Goal: Information Seeking & Learning: Find specific fact

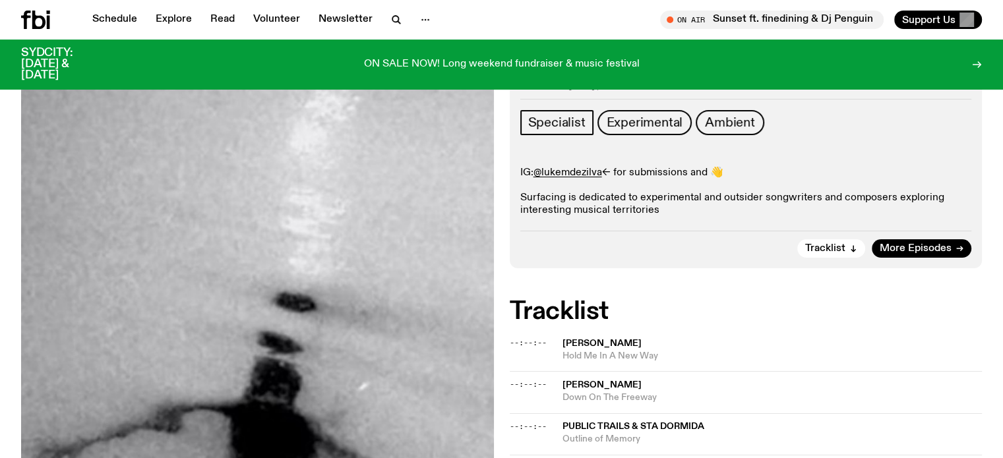
scroll to position [248, 0]
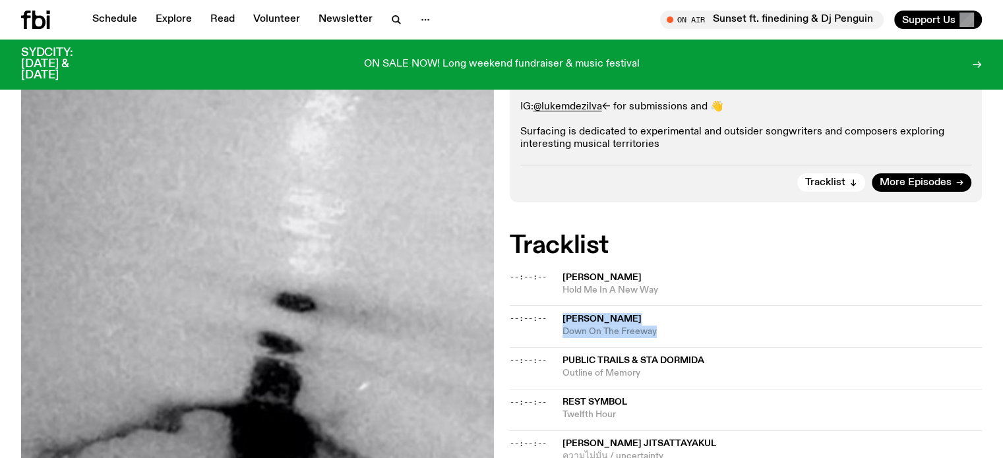
drag, startPoint x: 561, startPoint y: 313, endPoint x: 656, endPoint y: 330, distance: 96.5
click at [656, 330] on div "--:--:-- Lael Neale Down On The Freeway" at bounding box center [746, 326] width 473 height 42
copy div "Lael Neale Down On The Freeway"
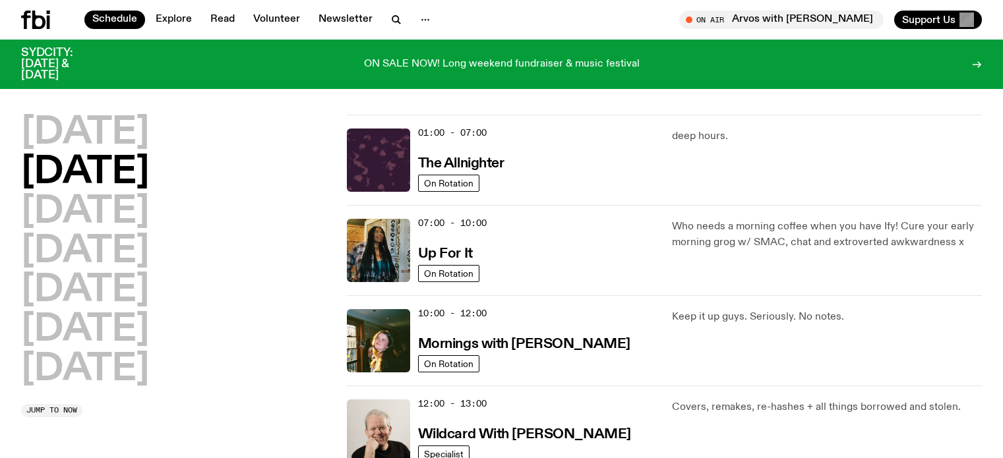
scroll to position [564, 0]
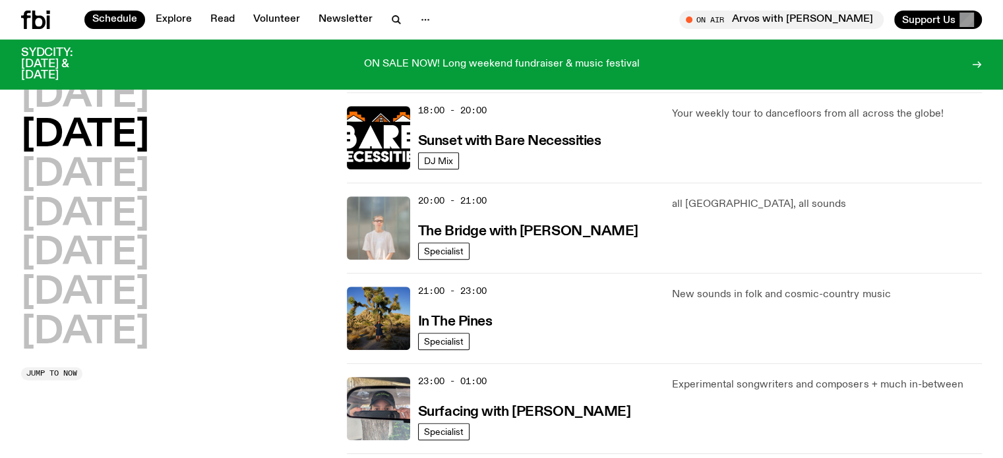
click at [0, 247] on div "Monday Tuesday Wednesday Thursday Friday Saturday Sunday Jump to now 01:00 - 07…" at bounding box center [501, 2] width 1003 height 904
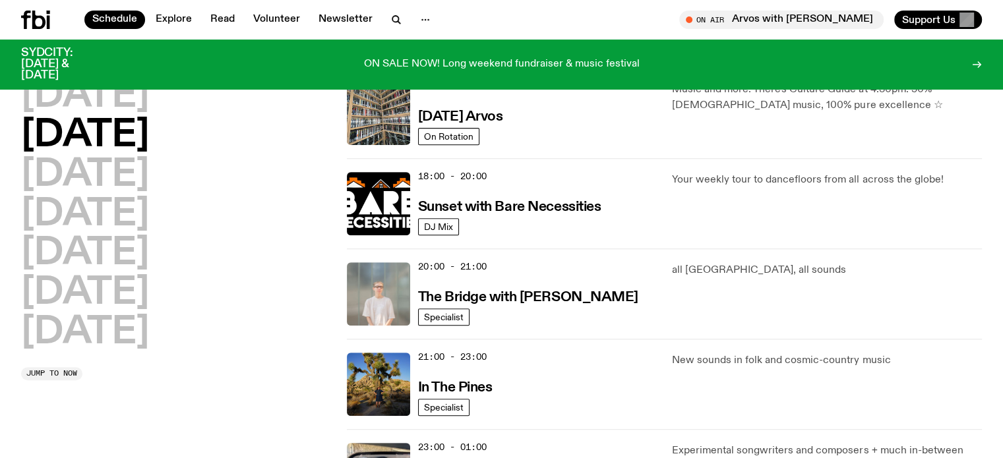
scroll to position [367, 0]
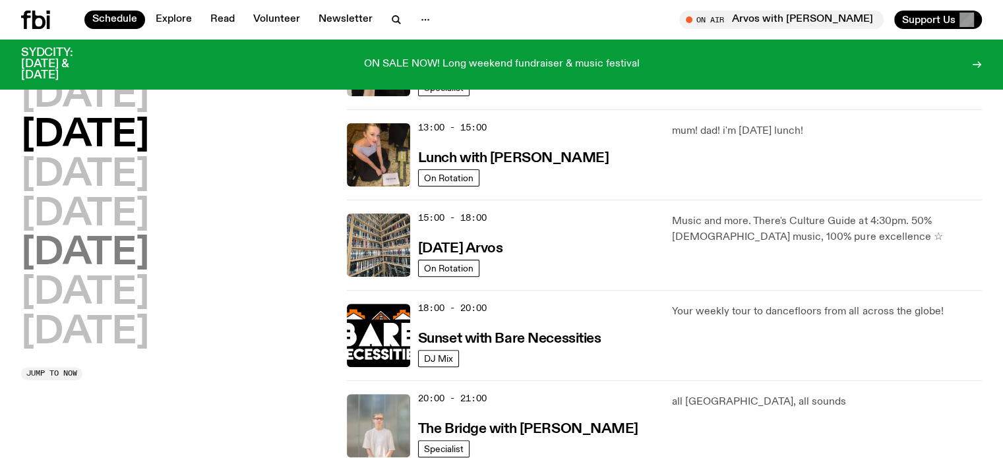
click at [99, 255] on h2 "Friday" at bounding box center [85, 253] width 128 height 37
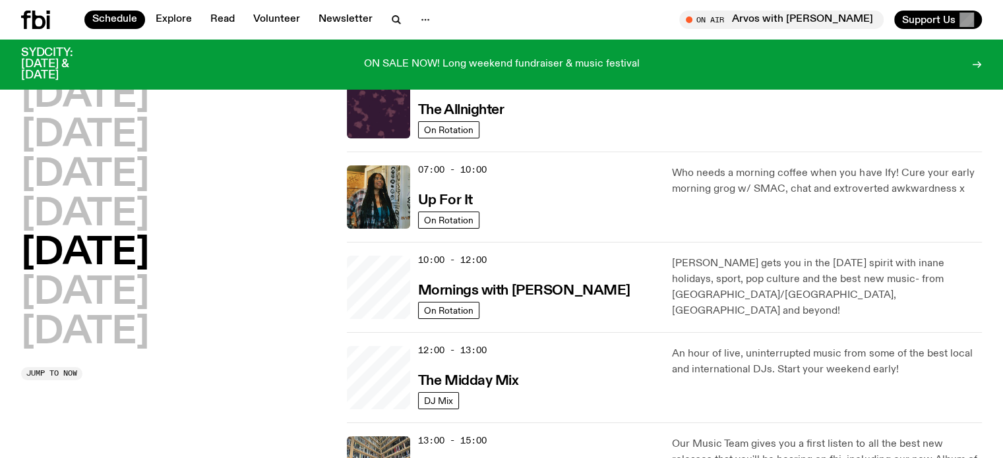
scroll to position [37, 0]
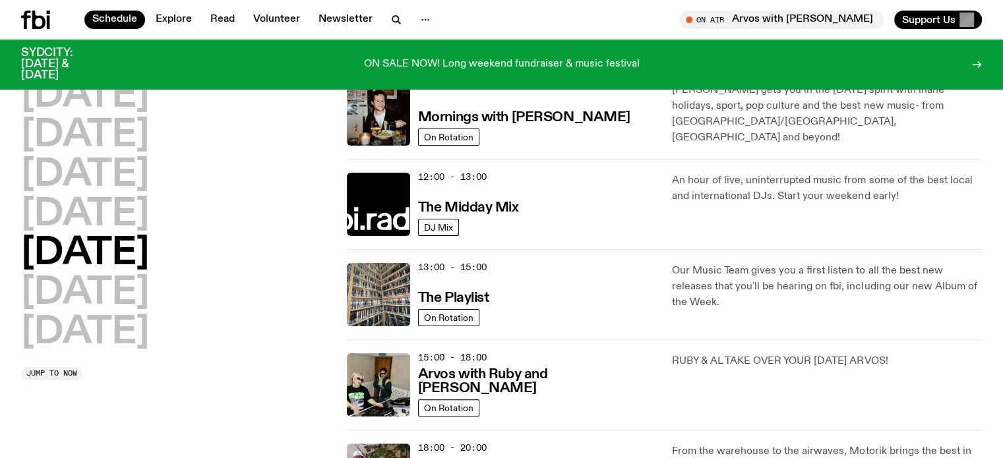
scroll to position [235, 0]
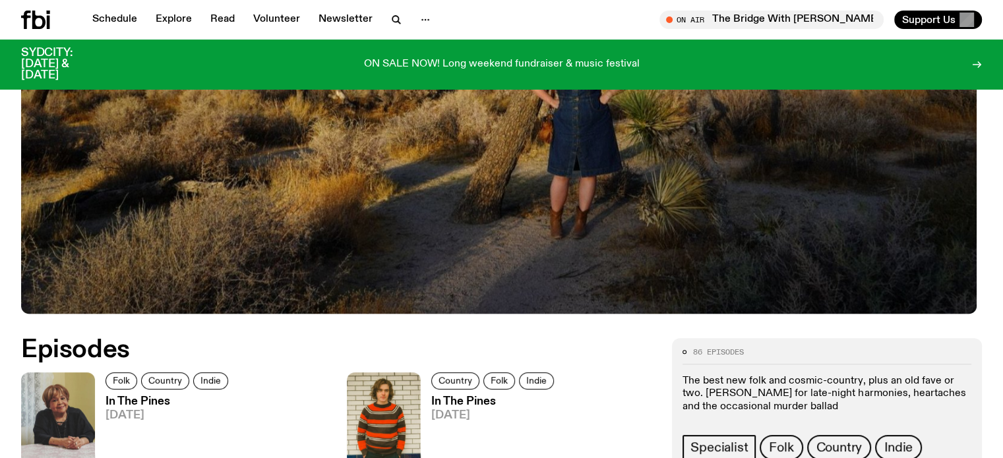
scroll to position [519, 0]
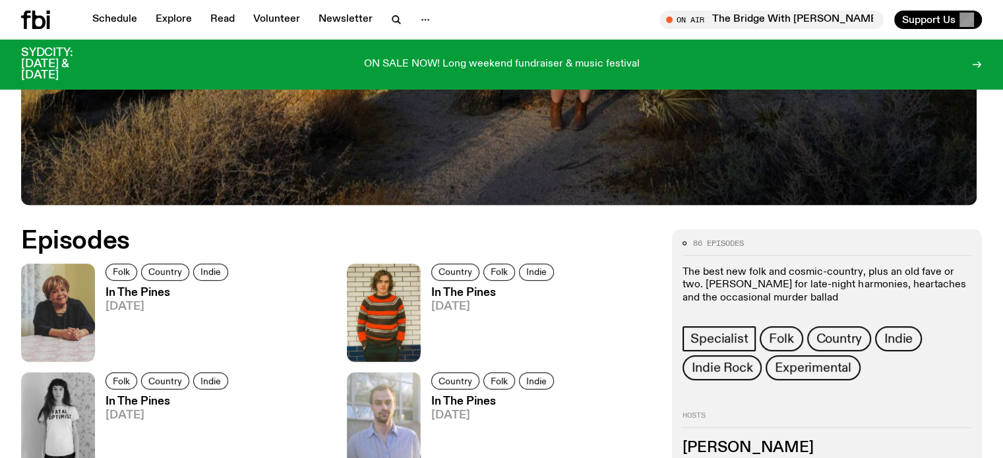
click at [150, 294] on h3 "In The Pines" at bounding box center [168, 292] width 127 height 11
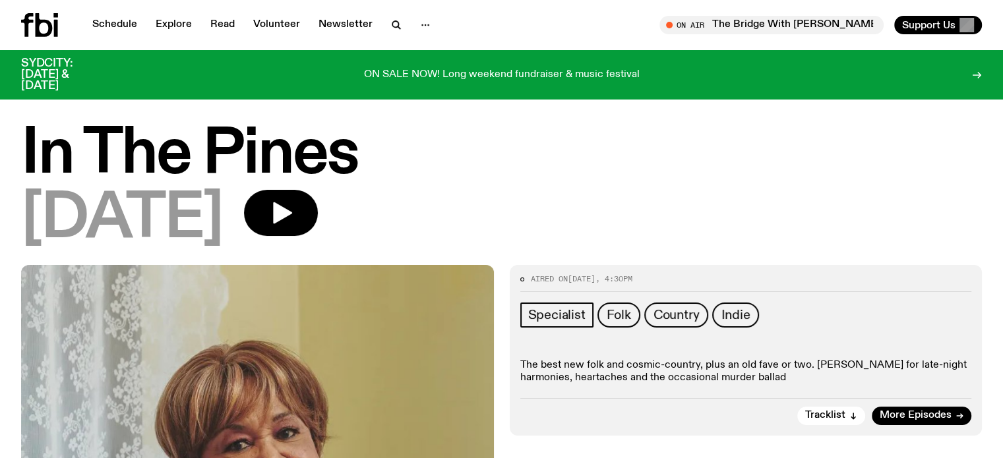
click at [0, 202] on div "In The Pines 02.09.25" at bounding box center [501, 195] width 1003 height 140
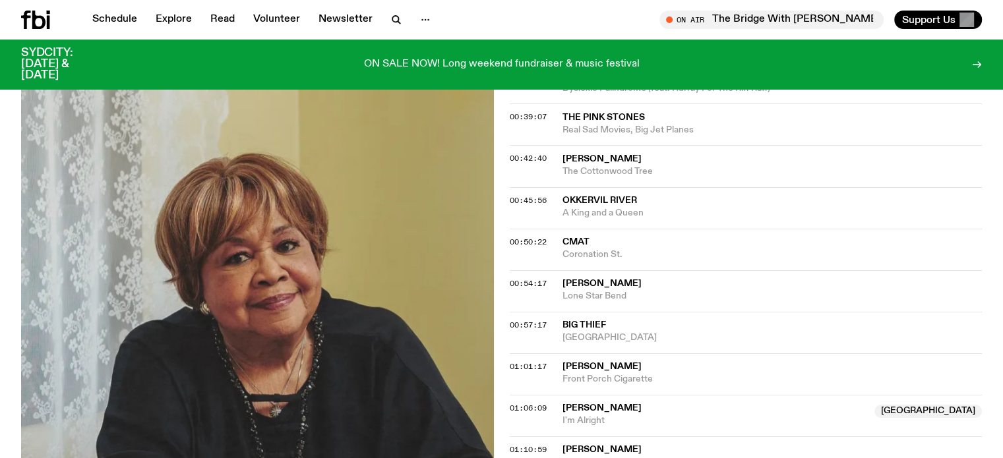
scroll to position [848, 0]
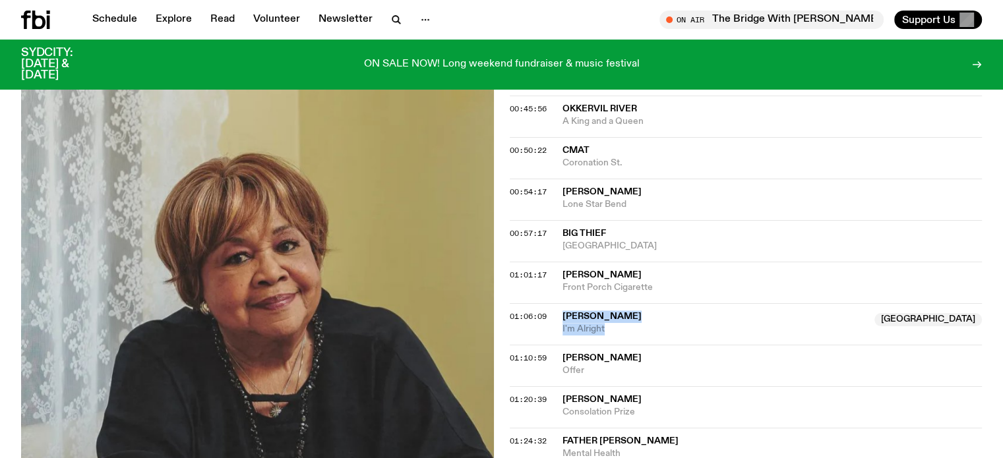
drag, startPoint x: 559, startPoint y: 312, endPoint x: 628, endPoint y: 321, distance: 69.7
click at [628, 321] on div "01:06:09 Charlie Collins NSW I'm Alright NSW" at bounding box center [746, 324] width 473 height 42
copy div "Charlie Collins NSW I'm Alright"
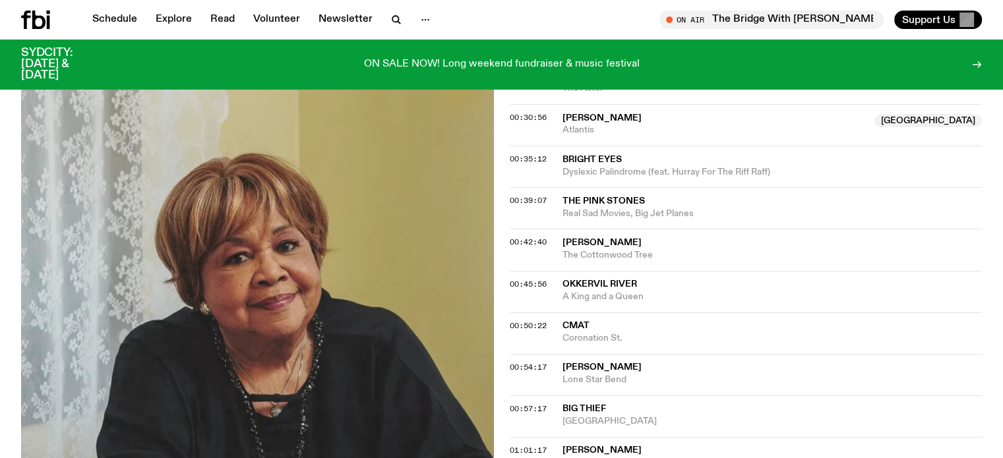
scroll to position [651, 0]
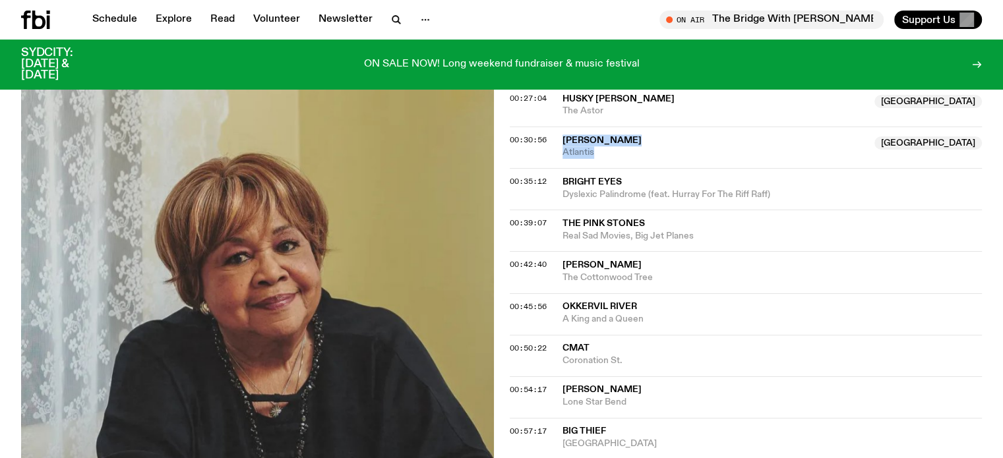
drag, startPoint x: 560, startPoint y: 140, endPoint x: 616, endPoint y: 155, distance: 58.5
click at [616, 155] on div "00:30:56 Matty Groves Australia Atlantis Australia" at bounding box center [746, 148] width 473 height 42
copy div "Matty Groves Australia Atlantis"
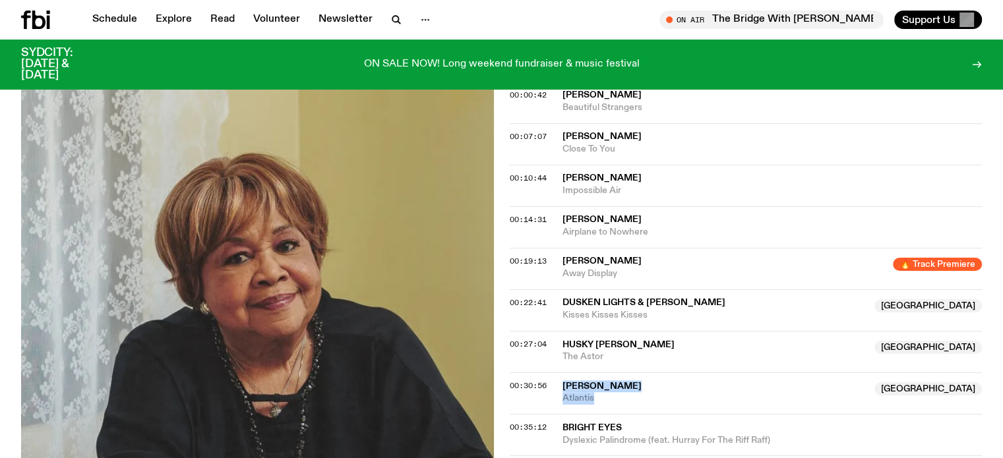
scroll to position [387, 0]
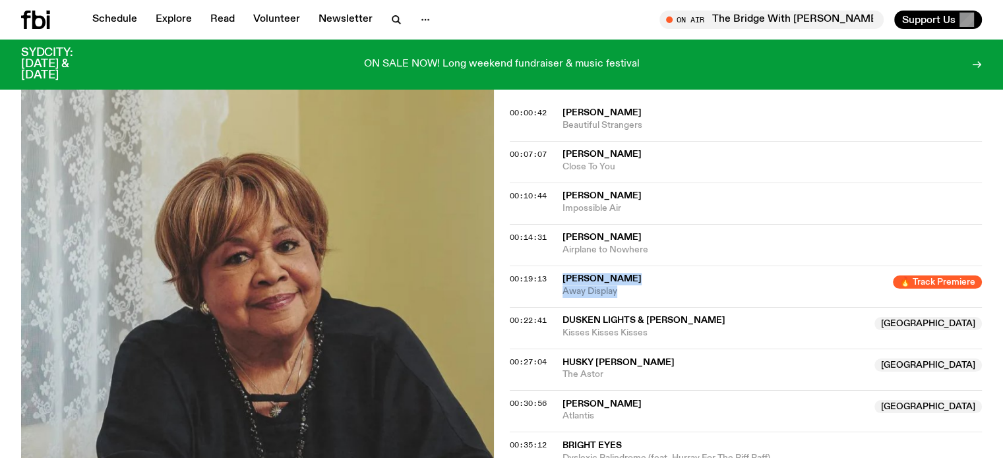
drag, startPoint x: 570, startPoint y: 274, endPoint x: 638, endPoint y: 291, distance: 70.7
click at [638, 291] on div "00:19:13 Beryl 🔥 Track Premiere Away Display 🔥 Track Premiere" at bounding box center [746, 287] width 473 height 42
copy div "Beryl 🔥 Track Premiere Away Display"
click at [199, 266] on img at bounding box center [257, 393] width 473 height 630
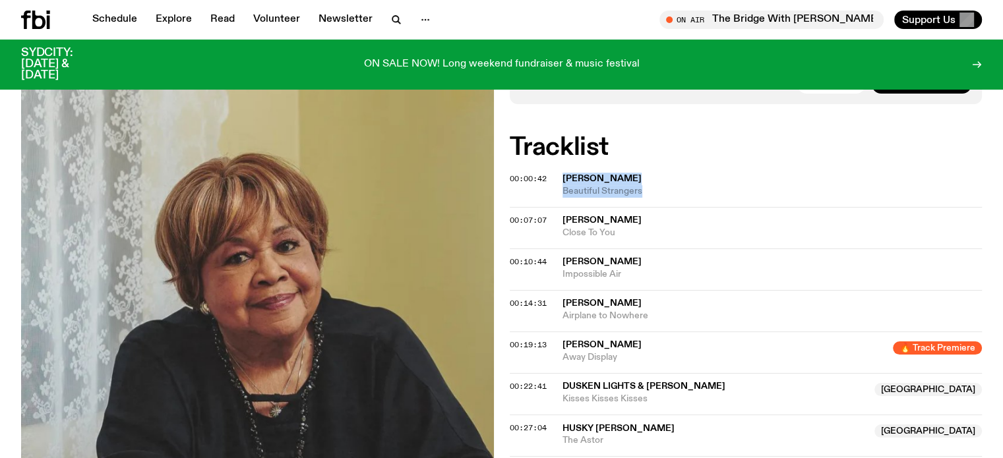
drag, startPoint x: 606, startPoint y: 183, endPoint x: 645, endPoint y: 187, distance: 39.1
copy div "Mavis Staples Beautiful Strangers"
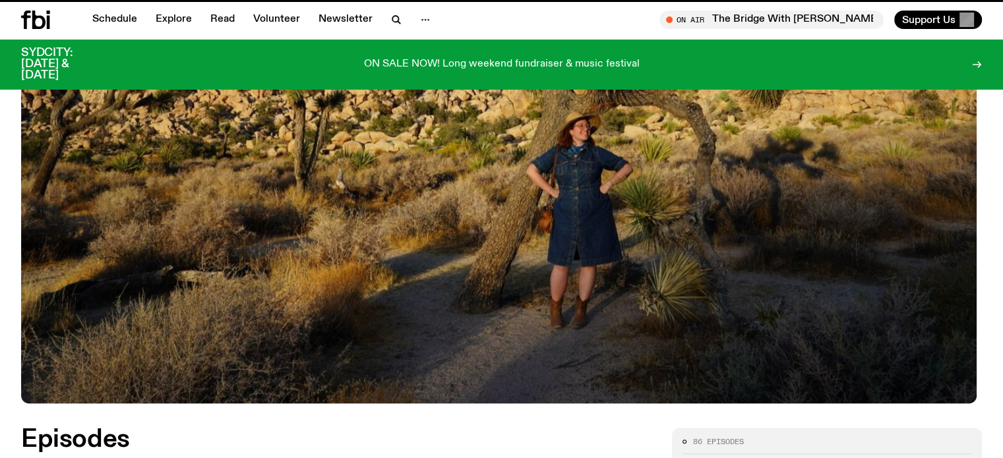
scroll to position [519, 0]
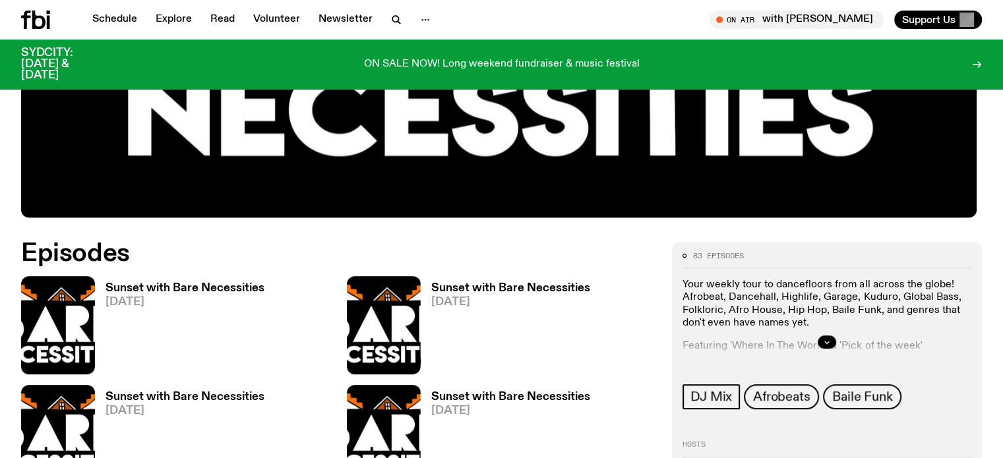
scroll to position [514, 0]
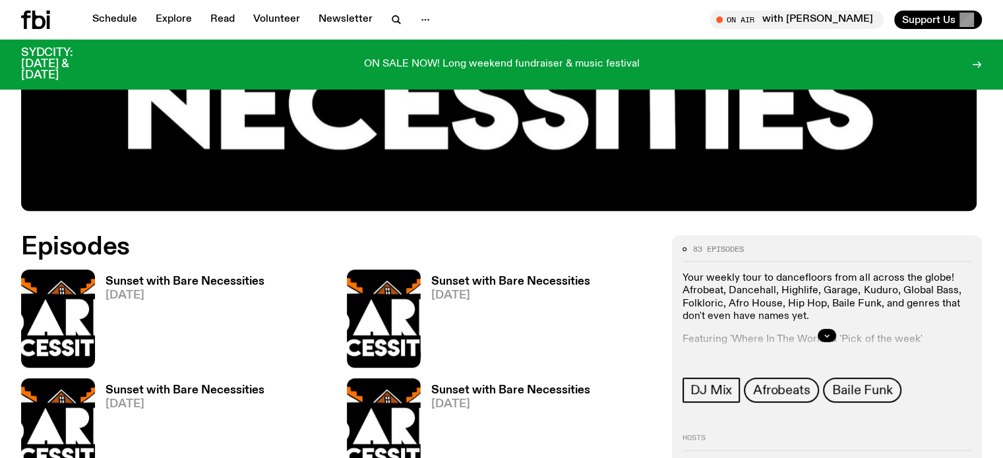
click at [133, 280] on h3 "Sunset with Bare Necessities" at bounding box center [184, 281] width 159 height 11
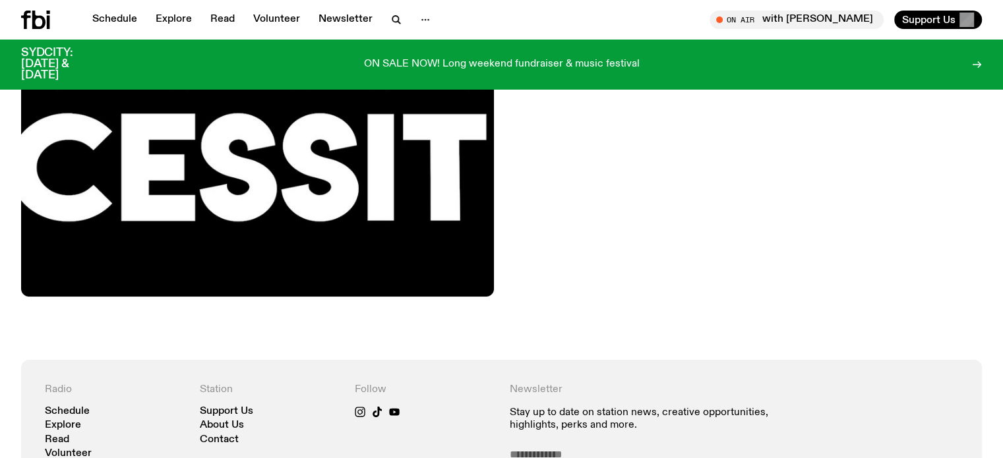
scroll to position [258, 0]
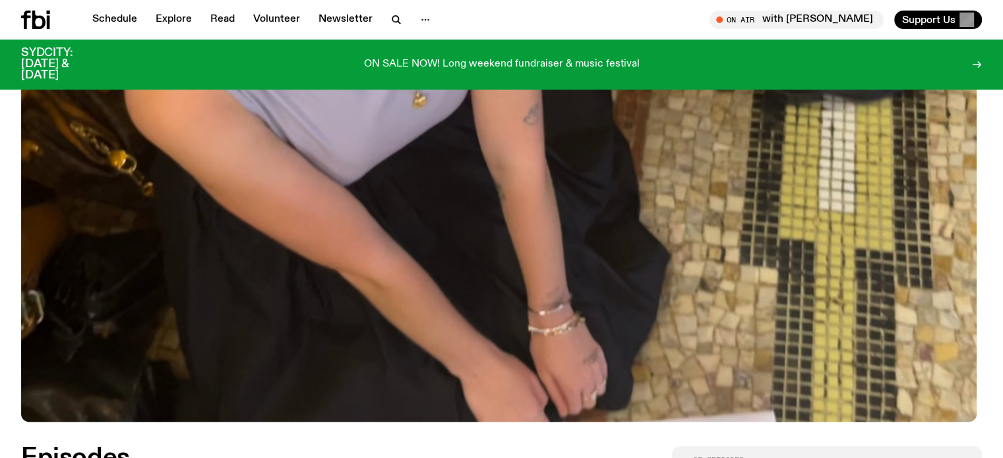
scroll to position [589, 0]
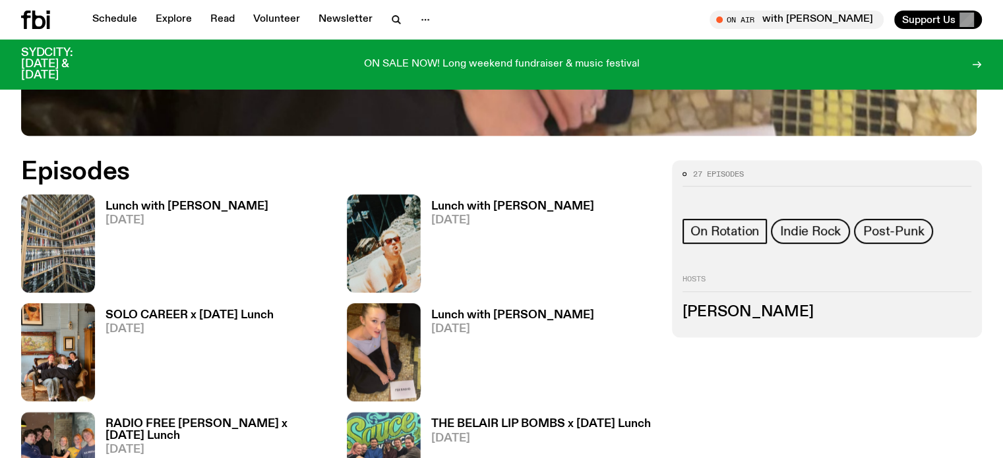
click at [165, 201] on h3 "Lunch with Lindsay" at bounding box center [186, 206] width 163 height 11
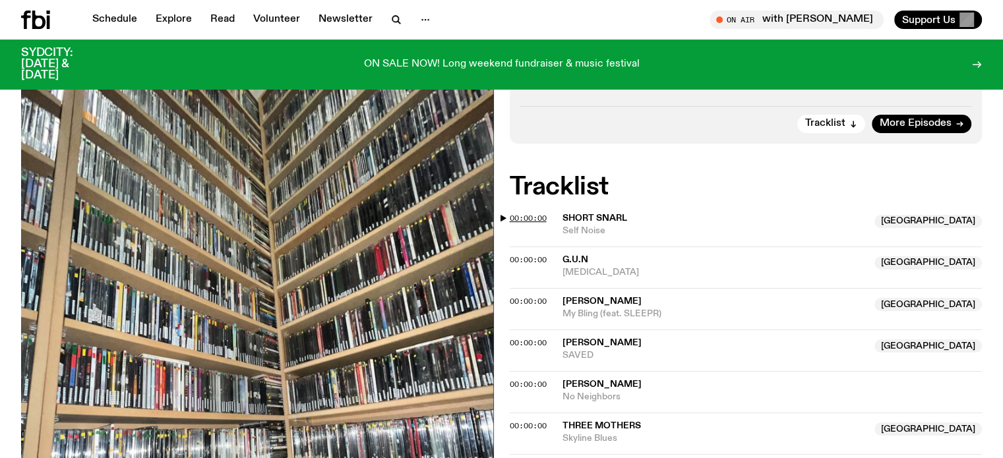
scroll to position [256, 0]
drag, startPoint x: 0, startPoint y: 159, endPoint x: 183, endPoint y: 245, distance: 202.3
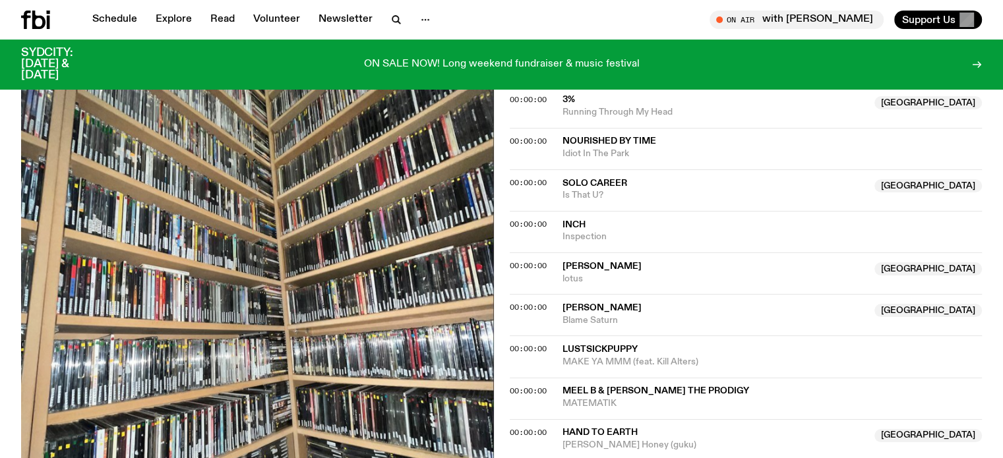
scroll to position [981, 0]
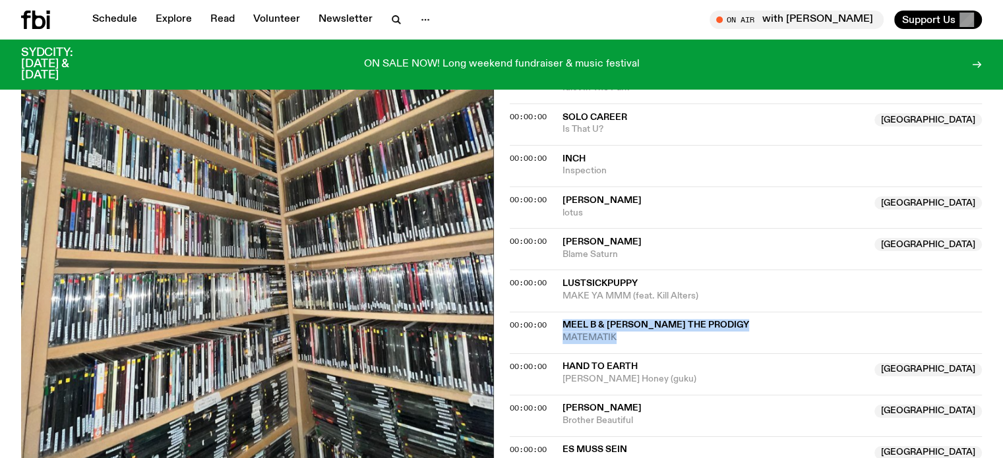
drag, startPoint x: 564, startPoint y: 321, endPoint x: 622, endPoint y: 330, distance: 58.7
click at [622, 330] on div "00:00:00 Meel B & Kay The Prodigy MATEMATIK" at bounding box center [746, 333] width 473 height 42
copy div "Meel B & Kay The Prodigy MATEMATIK"
drag, startPoint x: 560, startPoint y: 313, endPoint x: 621, endPoint y: 335, distance: 65.1
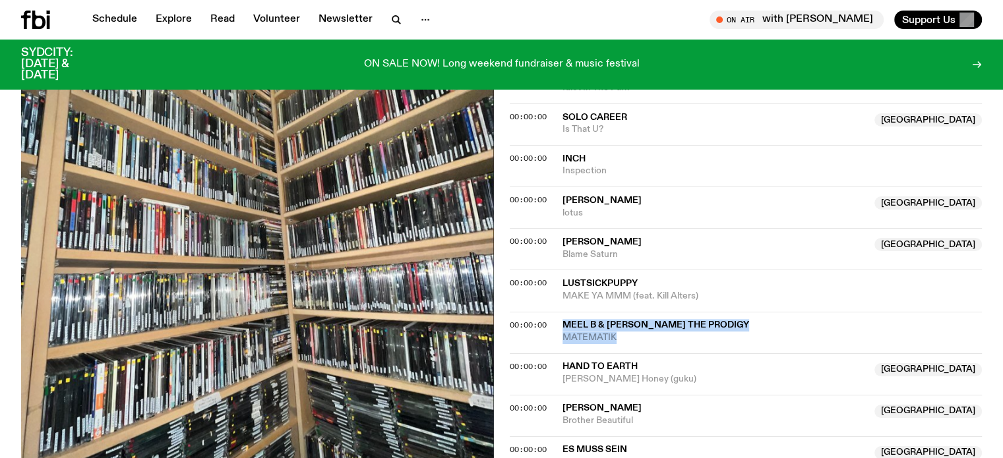
click at [621, 335] on div "00:00:00 Meel B & Kay The Prodigy MATEMATIK" at bounding box center [746, 333] width 473 height 42
click at [563, 361] on span "Hand to Earth" at bounding box center [714, 367] width 305 height 13
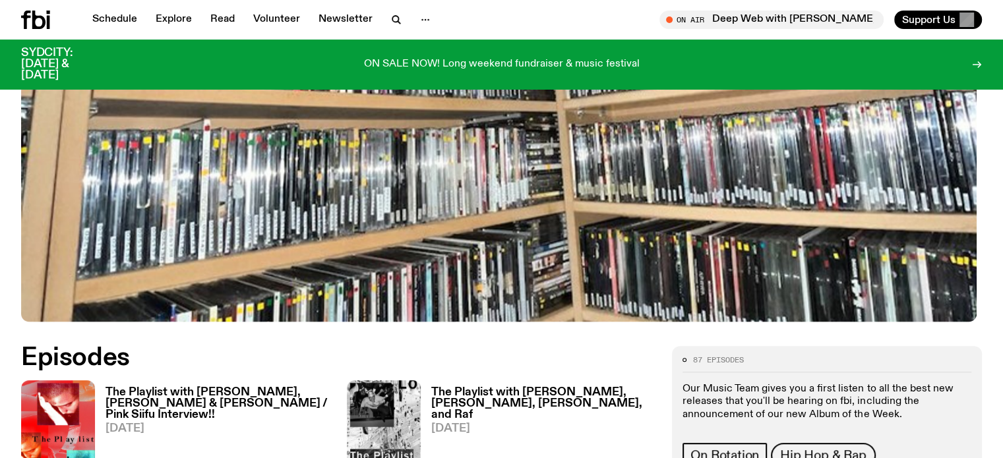
scroll to position [485, 0]
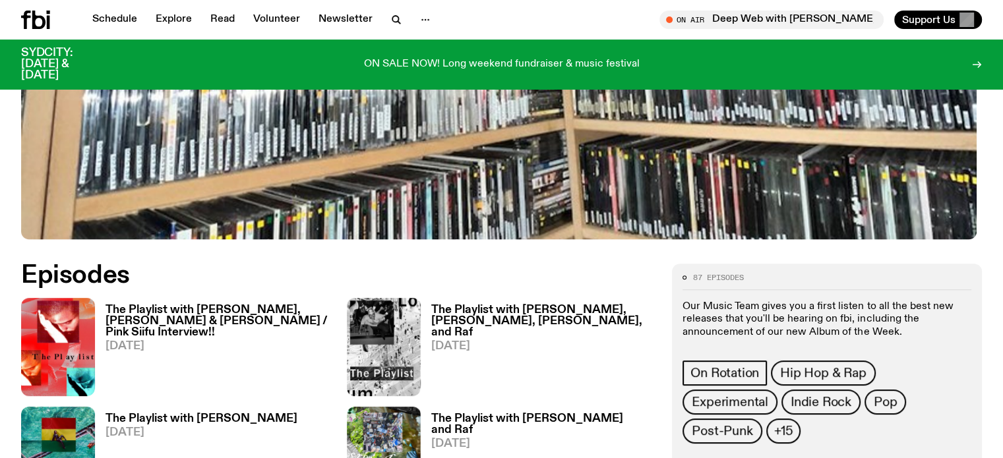
click at [160, 310] on h3 "The Playlist with [PERSON_NAME], [PERSON_NAME] & [PERSON_NAME] / Pink Siifu Int…" at bounding box center [217, 322] width 225 height 34
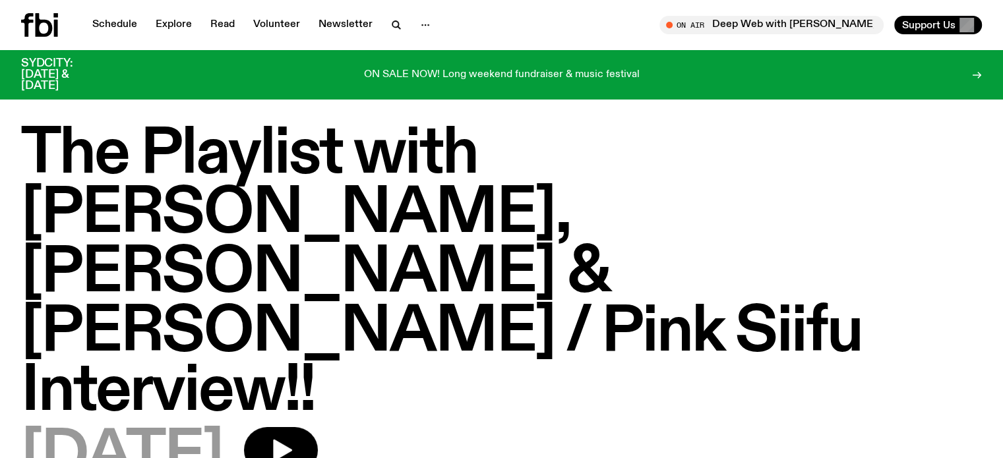
click at [0, 243] on div "The Playlist with [PERSON_NAME], [PERSON_NAME] & [PERSON_NAME] / Pink Siifu Int…" at bounding box center [501, 313] width 1003 height 377
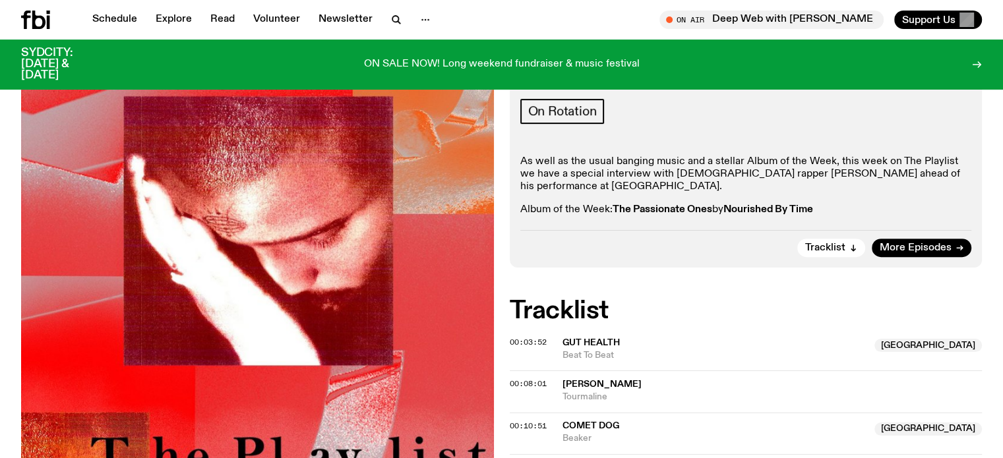
scroll to position [496, 0]
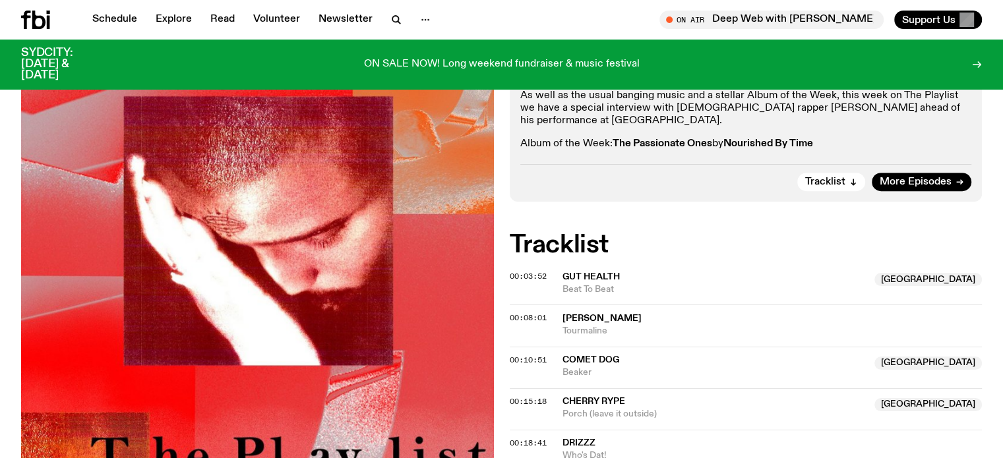
drag, startPoint x: 556, startPoint y: 289, endPoint x: 645, endPoint y: 303, distance: 90.0
copy div "[PERSON_NAME] just (feat. [PERSON_NAME])"
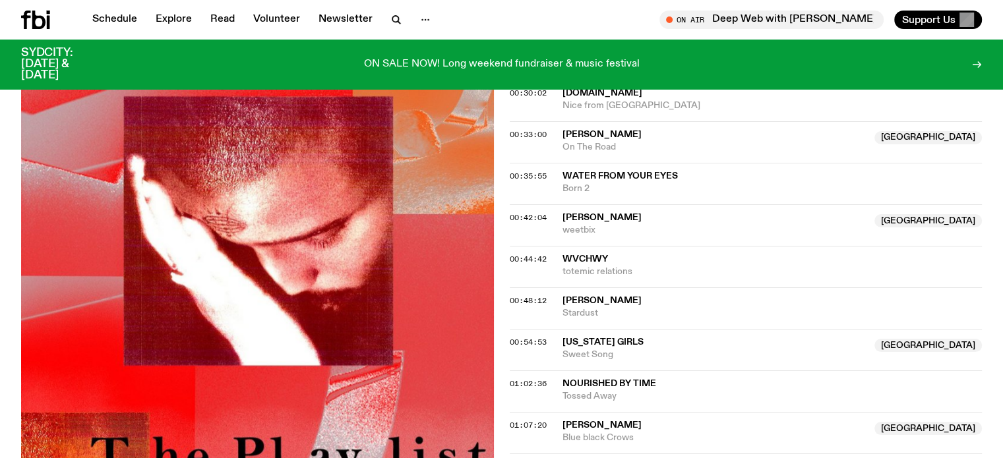
scroll to position [1024, 0]
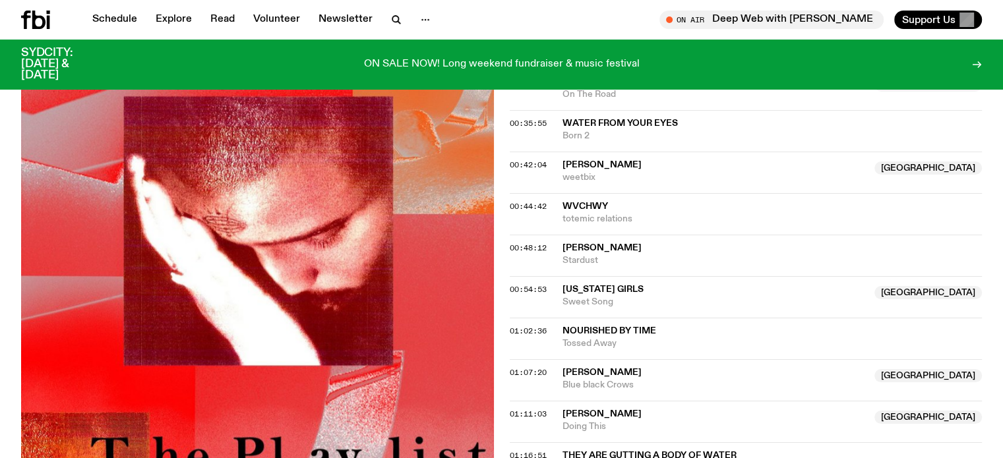
drag, startPoint x: 557, startPoint y: 299, endPoint x: 635, endPoint y: 316, distance: 80.2
copy div "700 Feel NSW pharaohs_horses"
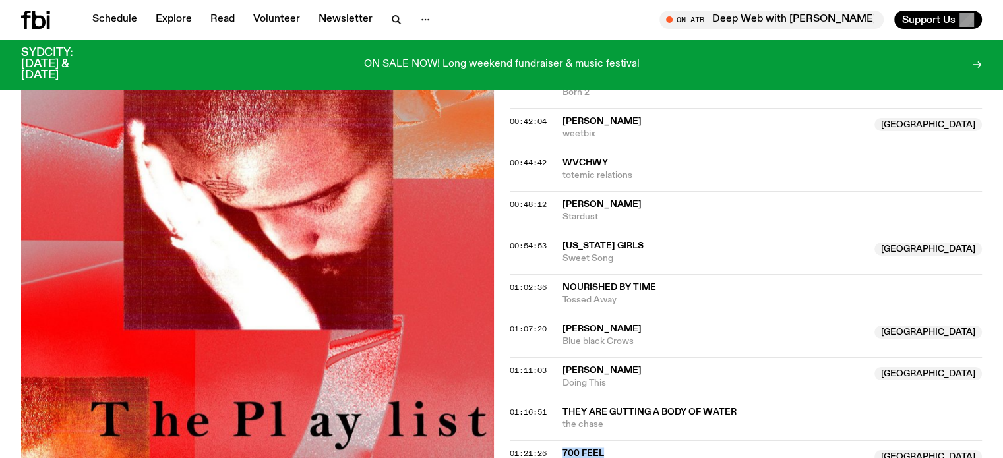
scroll to position [1090, 0]
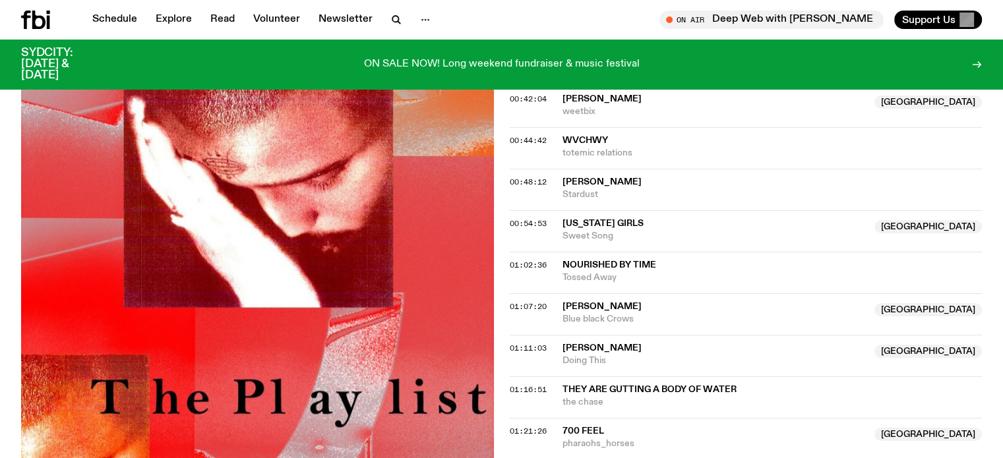
drag, startPoint x: 560, startPoint y: 278, endPoint x: 639, endPoint y: 297, distance: 82.0
copy div "[PERSON_NAME] Last Name Diamond Dreams"
